Goal: Task Accomplishment & Management: Use online tool/utility

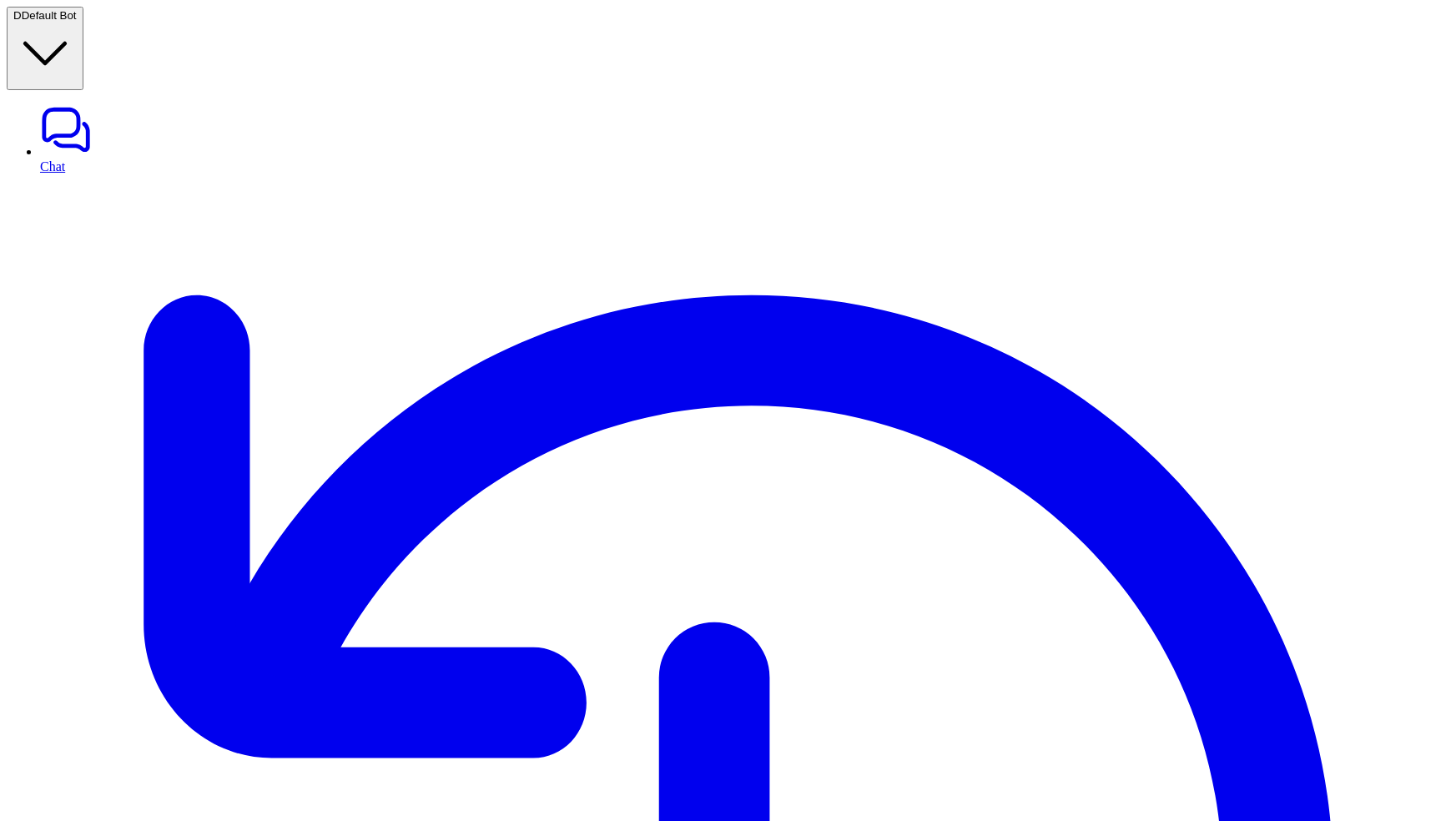
type textarea "**********"
click at [73, 19] on span "Default Bot" at bounding box center [50, 16] width 55 height 13
